Goal: Navigation & Orientation: Find specific page/section

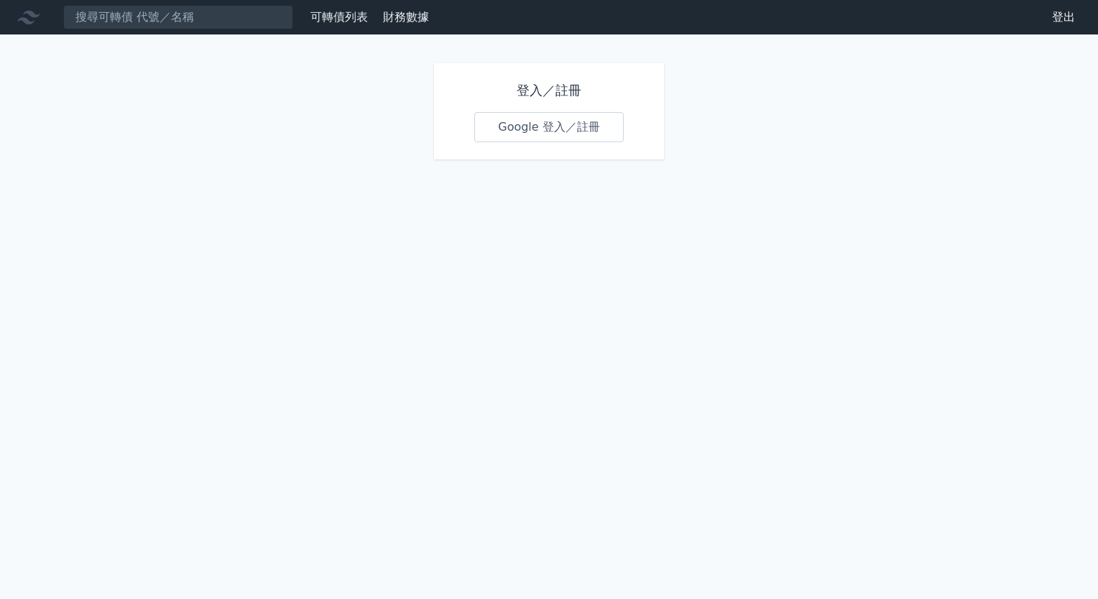
click at [561, 141] on link "Google 登入／註冊" at bounding box center [548, 127] width 149 height 30
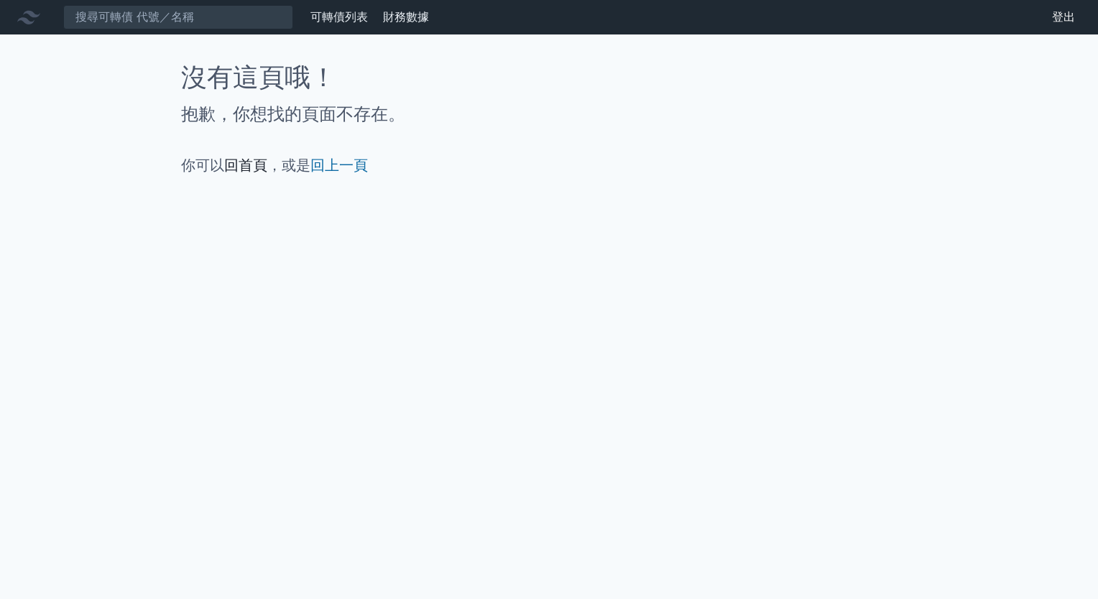
click at [235, 167] on link "回首頁" at bounding box center [245, 165] width 43 height 17
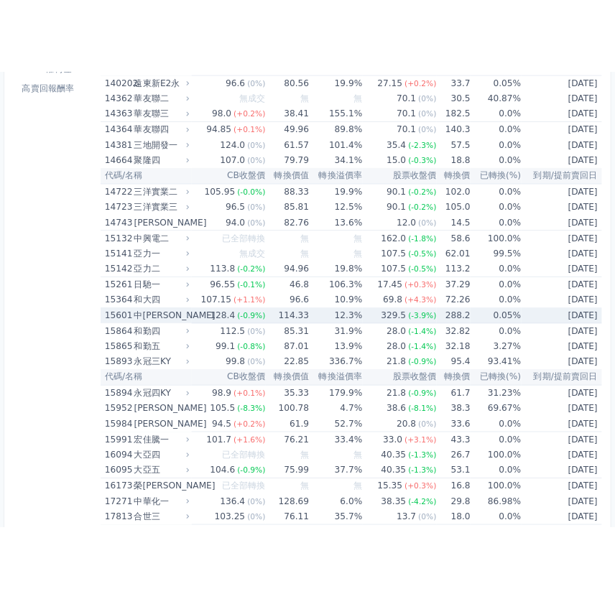
scroll to position [287, 0]
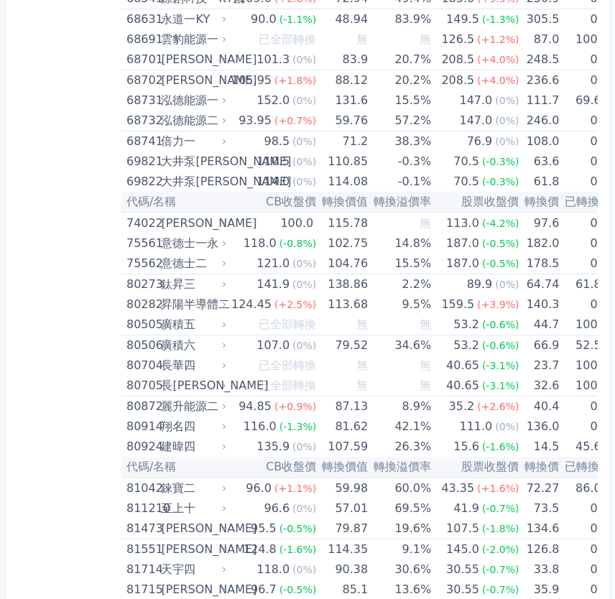
scroll to position [7589, 0]
